Goal: Information Seeking & Learning: Find specific fact

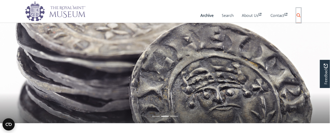
click at [298, 14] on icon at bounding box center [299, 15] width 4 height 4
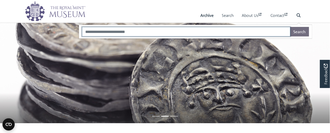
click at [139, 31] on input "Search" at bounding box center [186, 32] width 208 height 10
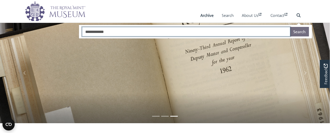
type input "**********"
click at [290, 27] on button "Search" at bounding box center [299, 32] width 19 height 10
